Goal: Find specific page/section: Find specific page/section

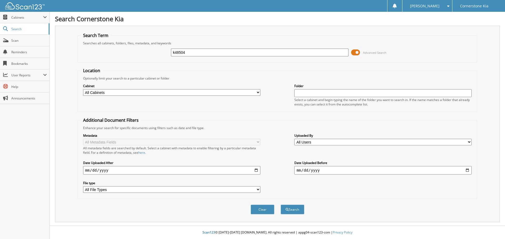
type input "k48504"
click at [280, 205] on button "Search" at bounding box center [292, 210] width 24 height 10
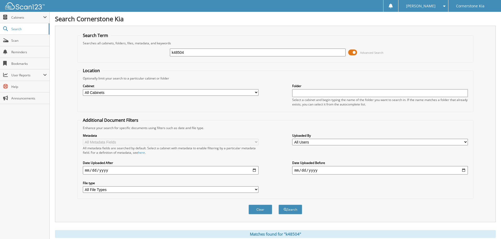
click at [354, 52] on span at bounding box center [352, 53] width 9 height 8
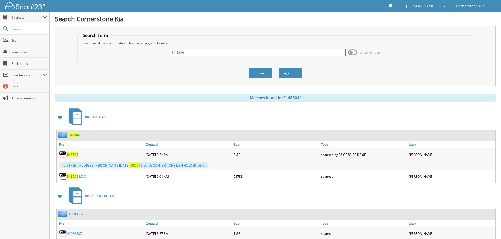
click at [76, 153] on span "K48504" at bounding box center [72, 155] width 11 height 4
click at [19, 5] on img at bounding box center [24, 5] width 39 height 7
